Goal: Transaction & Acquisition: Purchase product/service

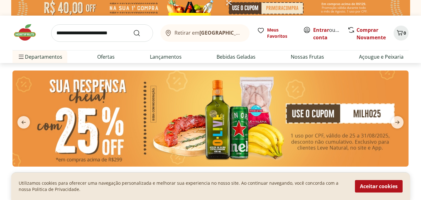
click at [118, 33] on input "search" at bounding box center [102, 32] width 102 height 17
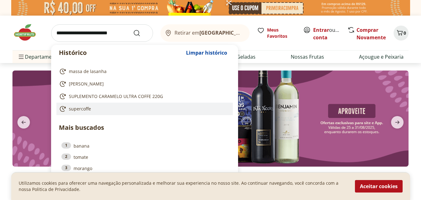
click at [82, 107] on span "supercoffe" at bounding box center [80, 109] width 22 height 6
type input "**********"
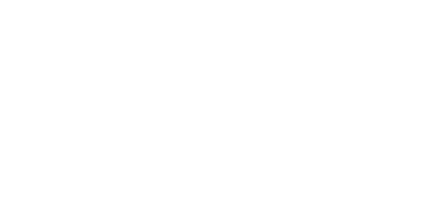
select select "**********"
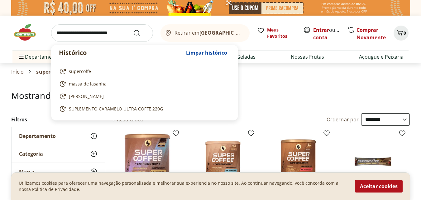
click at [113, 36] on input "search" at bounding box center [102, 32] width 102 height 17
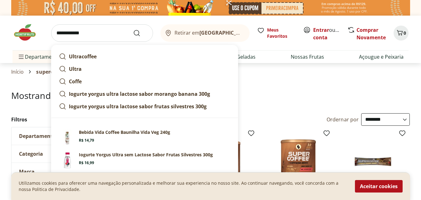
type input "**********"
click at [133, 29] on button "Submit Search" at bounding box center [140, 32] width 15 height 7
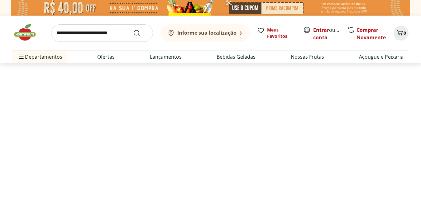
select select "**********"
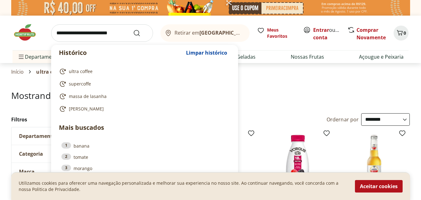
click at [111, 35] on input "search" at bounding box center [102, 32] width 102 height 17
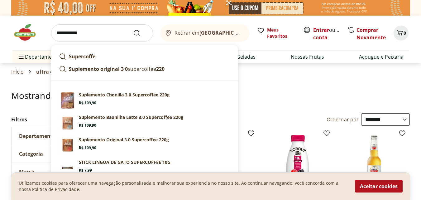
type input "**********"
click at [133, 29] on button "Submit Search" at bounding box center [140, 32] width 15 height 7
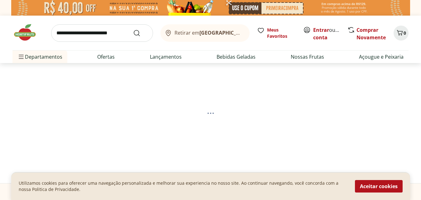
select select "**********"
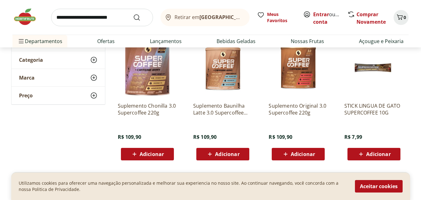
scroll to position [89, 0]
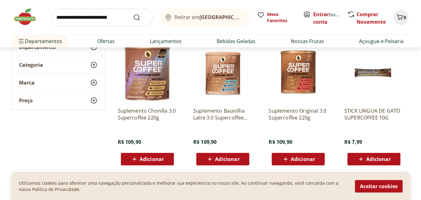
click at [142, 160] on span "Adicionar" at bounding box center [152, 158] width 24 height 5
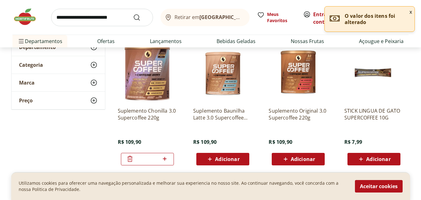
click at [414, 37] on div "Retirar em Rio de Janeiro/RJ Meus Favoritos Entrar ou Criar conta Comprar Novam…" at bounding box center [210, 23] width 421 height 47
click at [305, 2] on div "Retirar em Rio de Janeiro/RJ Meus Favoritos Entrar ou Criar conta Comprar Novam…" at bounding box center [210, 17] width 396 height 35
drag, startPoint x: 318, startPoint y: 16, endPoint x: 314, endPoint y: 14, distance: 3.6
click at [317, 15] on link "Entrar" at bounding box center [321, 14] width 16 height 7
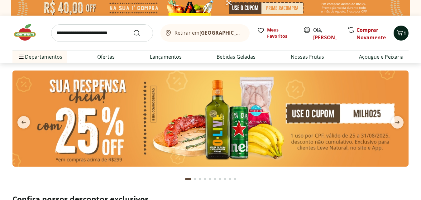
click at [398, 30] on icon "Carrinho" at bounding box center [399, 32] width 7 height 7
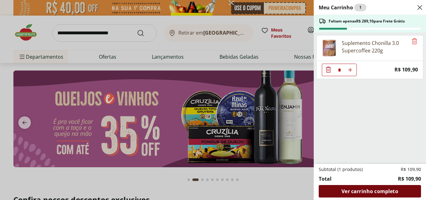
click at [370, 192] on span "Ver carrinho completo" at bounding box center [369, 191] width 56 height 5
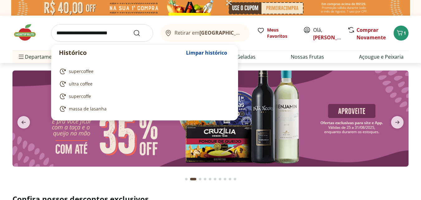
click at [106, 31] on input "search" at bounding box center [102, 32] width 102 height 17
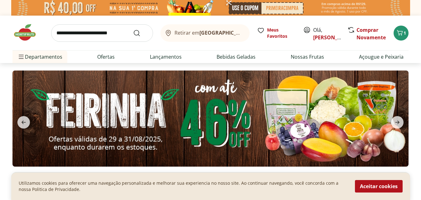
click at [418, 152] on section at bounding box center [210, 124] width 421 height 123
click at [252, 114] on img at bounding box center [210, 118] width 396 height 96
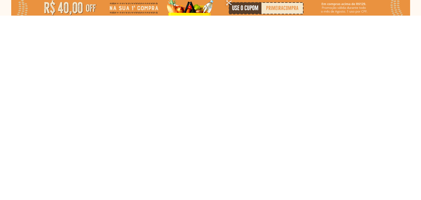
select select "**********"
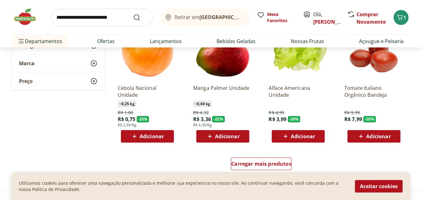
scroll to position [387, 0]
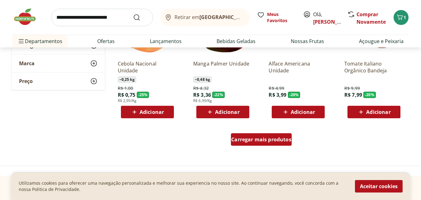
click at [265, 143] on div "Carregar mais produtos" at bounding box center [261, 139] width 61 height 12
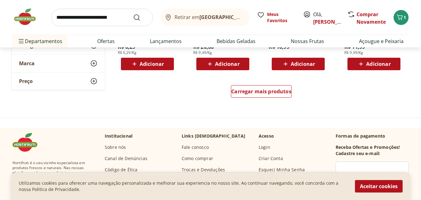
scroll to position [844, 0]
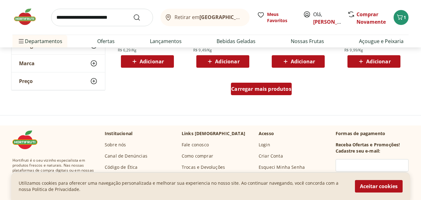
click at [261, 93] on div "Carregar mais produtos" at bounding box center [261, 89] width 61 height 12
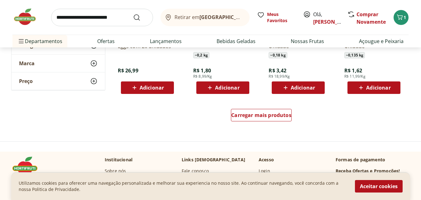
scroll to position [1218, 0]
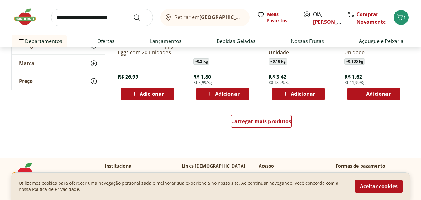
click at [20, 18] on img at bounding box center [27, 16] width 31 height 19
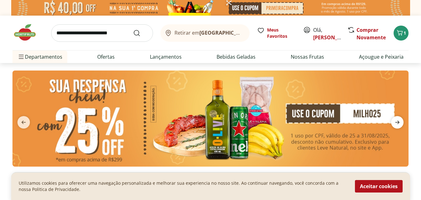
click at [399, 121] on icon "next" at bounding box center [397, 121] width 7 height 7
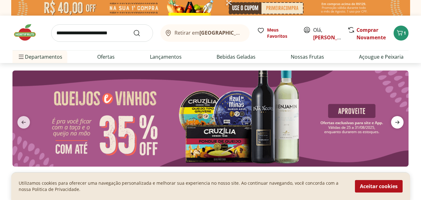
click at [399, 121] on icon "next" at bounding box center [397, 121] width 7 height 7
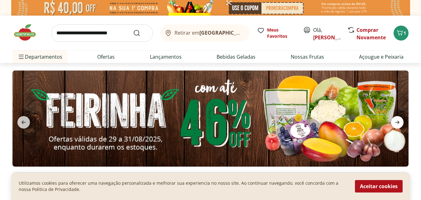
click at [399, 121] on icon "next" at bounding box center [397, 121] width 7 height 7
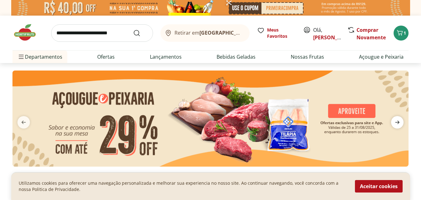
click at [399, 121] on icon "next" at bounding box center [397, 121] width 7 height 7
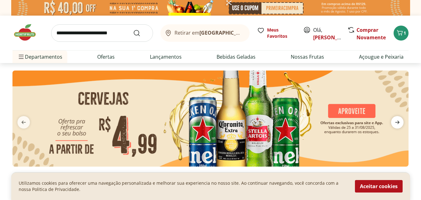
click at [399, 121] on icon "next" at bounding box center [397, 121] width 7 height 7
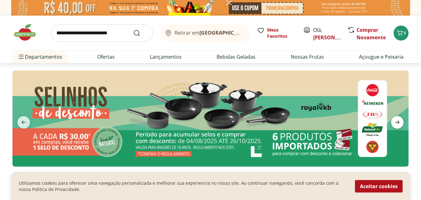
click at [399, 121] on icon "next" at bounding box center [397, 121] width 7 height 7
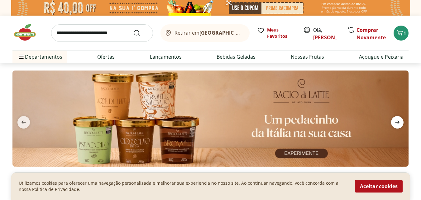
click at [399, 121] on icon "next" at bounding box center [397, 121] width 7 height 7
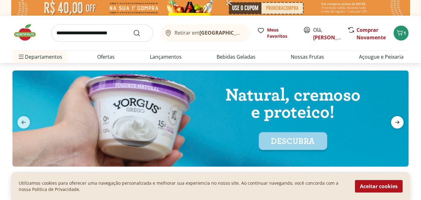
click at [399, 121] on icon "next" at bounding box center [397, 121] width 7 height 7
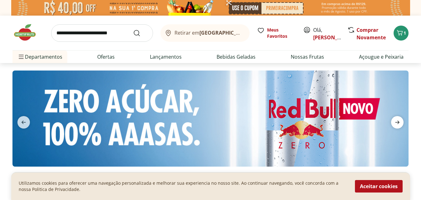
click at [399, 121] on icon "next" at bounding box center [397, 121] width 7 height 7
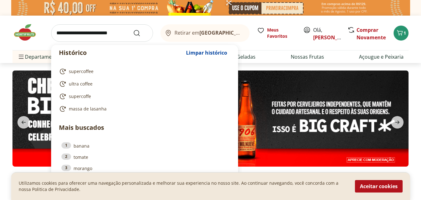
click at [108, 35] on input "search" at bounding box center [102, 32] width 102 height 17
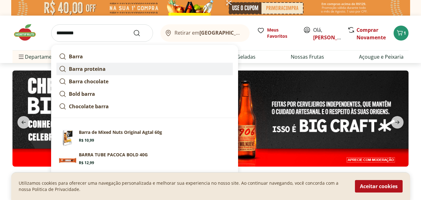
click at [89, 70] on strong "Barra proteina" at bounding box center [87, 68] width 37 height 7
type input "**********"
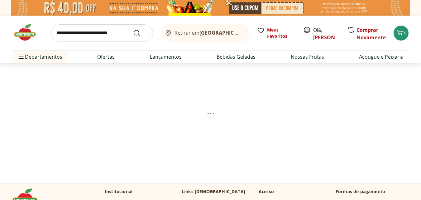
select select "**********"
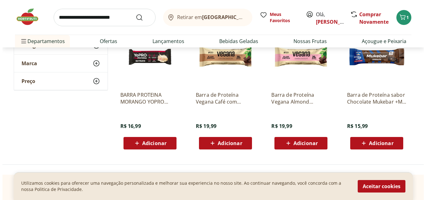
scroll to position [259, 0]
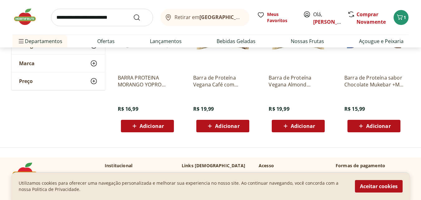
click at [312, 126] on span "Adicionar" at bounding box center [303, 125] width 24 height 5
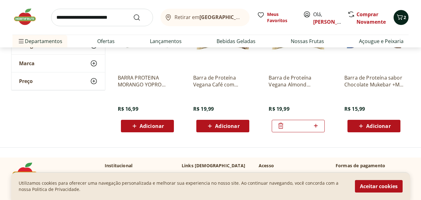
click at [401, 18] on icon "Carrinho" at bounding box center [399, 16] width 7 height 7
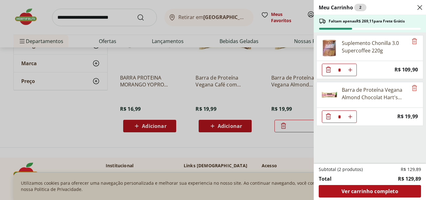
click at [329, 72] on icon "Diminuir Quantidade" at bounding box center [327, 69] width 7 height 7
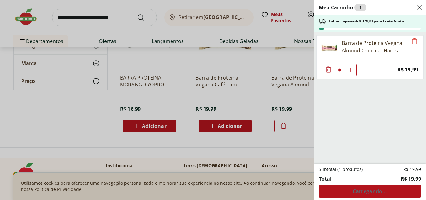
click at [372, 191] on div "Subtotal (1 produtos) R$ 19,99 Total R$ 19,99 Carregando..." at bounding box center [370, 181] width 102 height 31
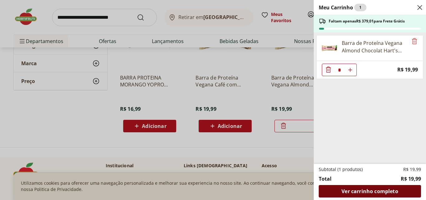
click at [376, 192] on span "Ver carrinho completo" at bounding box center [369, 191] width 56 height 5
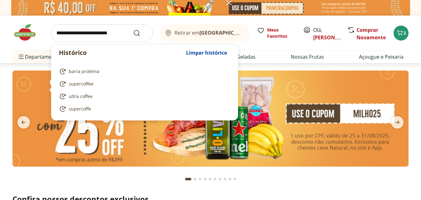
click at [113, 38] on input "search" at bounding box center [102, 32] width 102 height 17
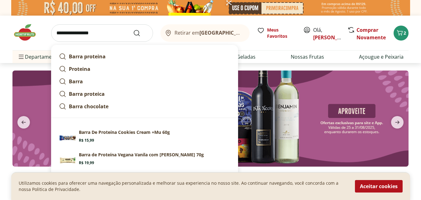
type input "**********"
click at [133, 29] on button "Submit Search" at bounding box center [140, 32] width 15 height 7
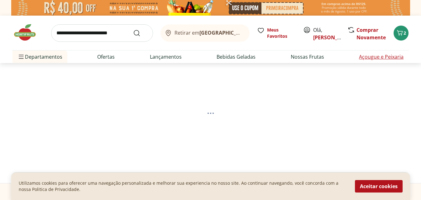
select select "**********"
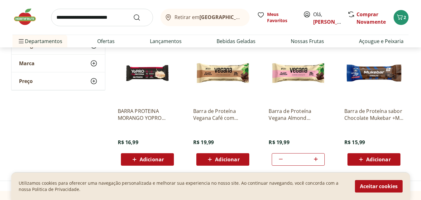
scroll to position [227, 0]
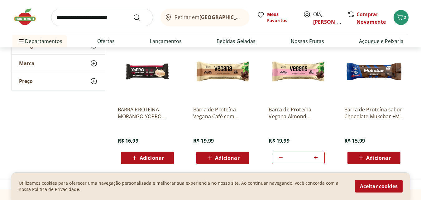
click at [223, 158] on span "Adicionar" at bounding box center [227, 157] width 24 height 5
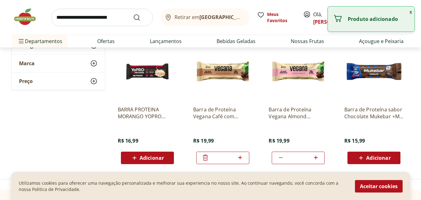
click at [222, 89] on img at bounding box center [222, 71] width 59 height 59
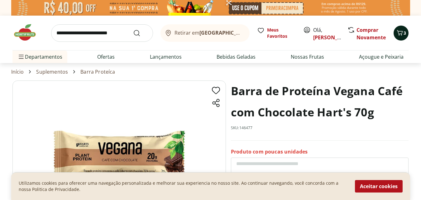
click at [400, 34] on icon "Carrinho" at bounding box center [400, 32] width 6 height 5
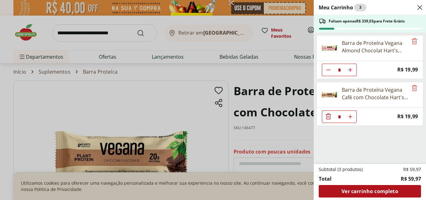
click at [351, 72] on icon "Aumentar Quantidade" at bounding box center [350, 69] width 5 height 5
type input "*"
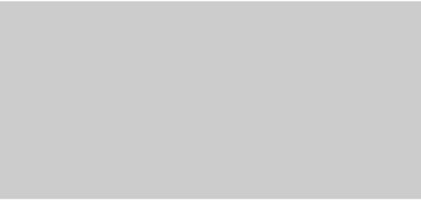
scroll to position [227, 0]
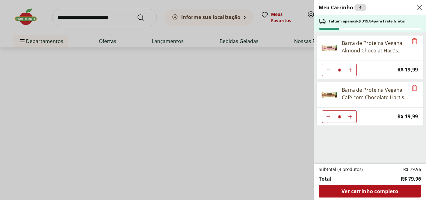
select select "**********"
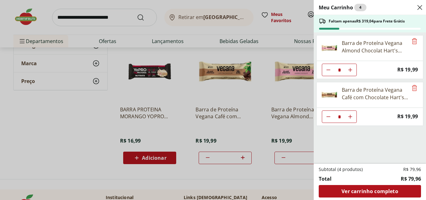
drag, startPoint x: 419, startPoint y: 9, endPoint x: 416, endPoint y: 30, distance: 21.4
click at [419, 9] on icon "Close" at bounding box center [419, 7] width 7 height 7
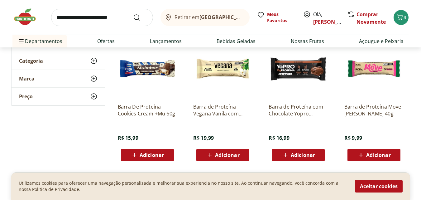
scroll to position [116, 0]
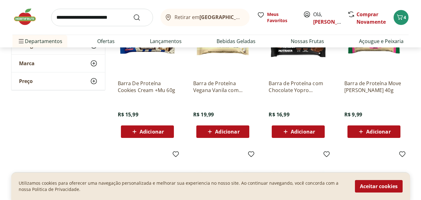
click at [225, 68] on img at bounding box center [222, 45] width 59 height 59
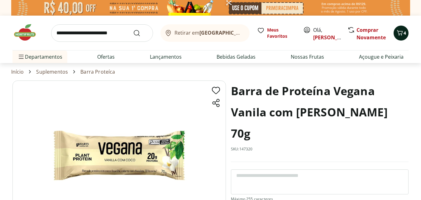
click at [402, 33] on icon "Carrinho" at bounding box center [400, 32] width 6 height 5
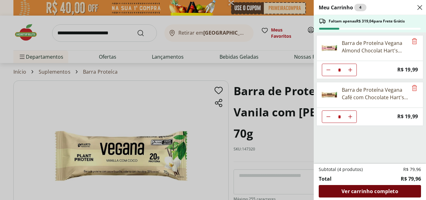
click at [371, 192] on span "Ver carrinho completo" at bounding box center [369, 191] width 56 height 5
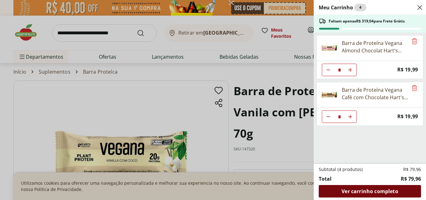
click at [357, 194] on span "Ver carrinho completo" at bounding box center [369, 191] width 56 height 5
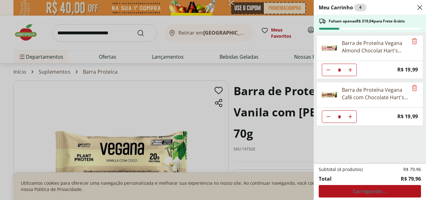
click at [360, 191] on div "Subtotal (4 produtos) R$ 79,96 Total R$ 79,96 Carregando..." at bounding box center [370, 181] width 102 height 31
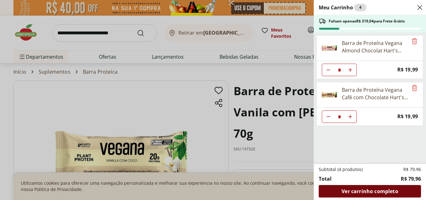
click at [373, 192] on span "Ver carrinho completo" at bounding box center [369, 191] width 56 height 5
